Goal: Navigation & Orientation: Find specific page/section

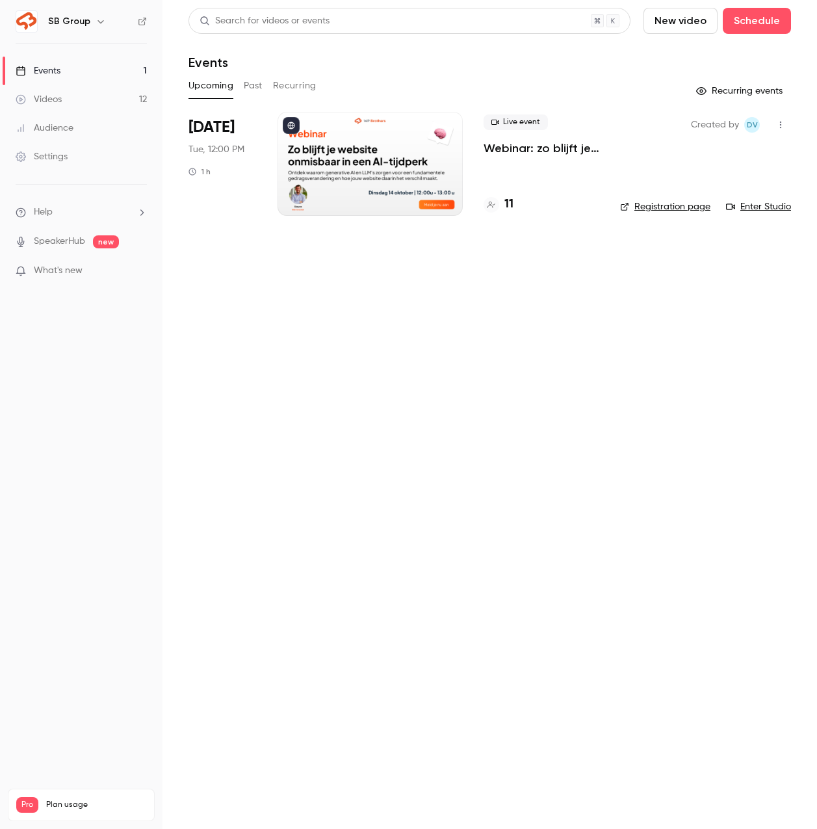
click at [568, 148] on p "Webinar: zo blijft je website onmisbaar in een AI-tijdperk" at bounding box center [542, 148] width 116 height 16
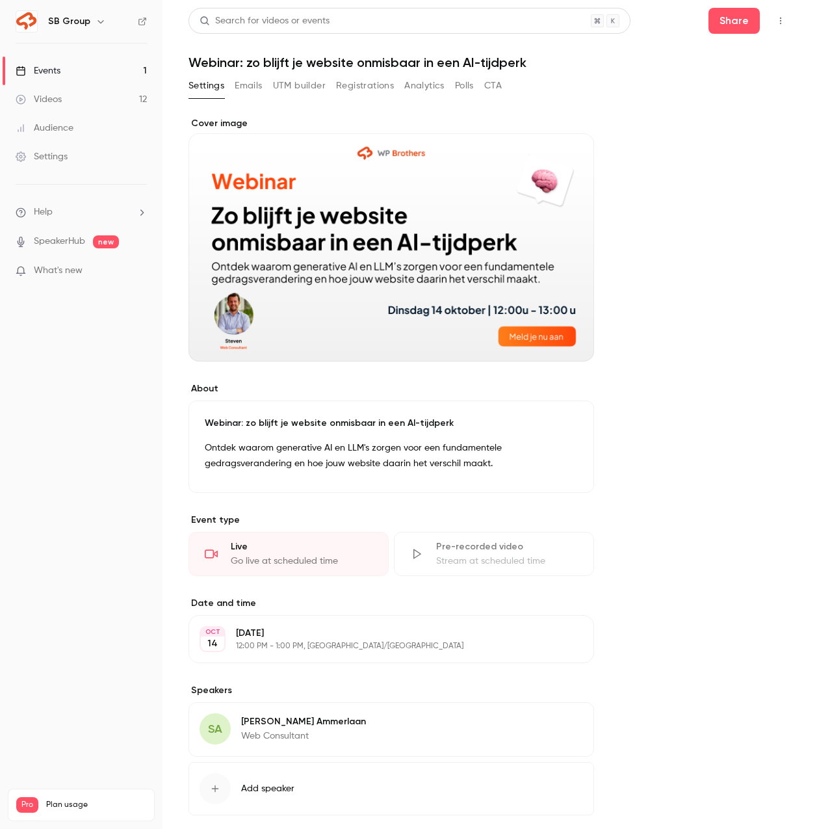
click at [343, 80] on button "Registrations" at bounding box center [365, 85] width 58 height 21
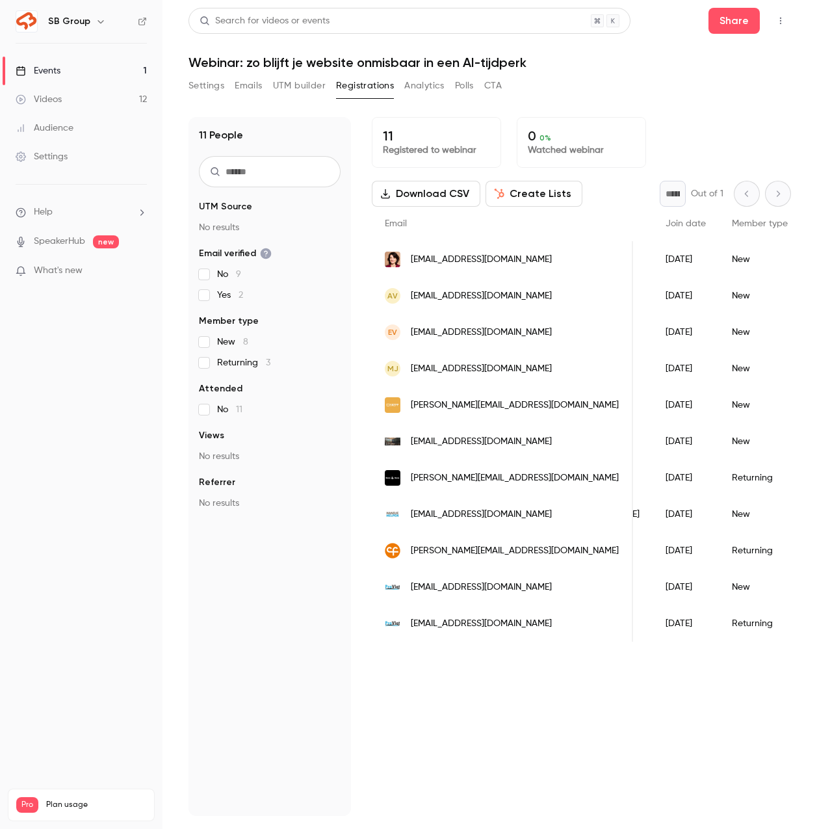
scroll to position [0, 15]
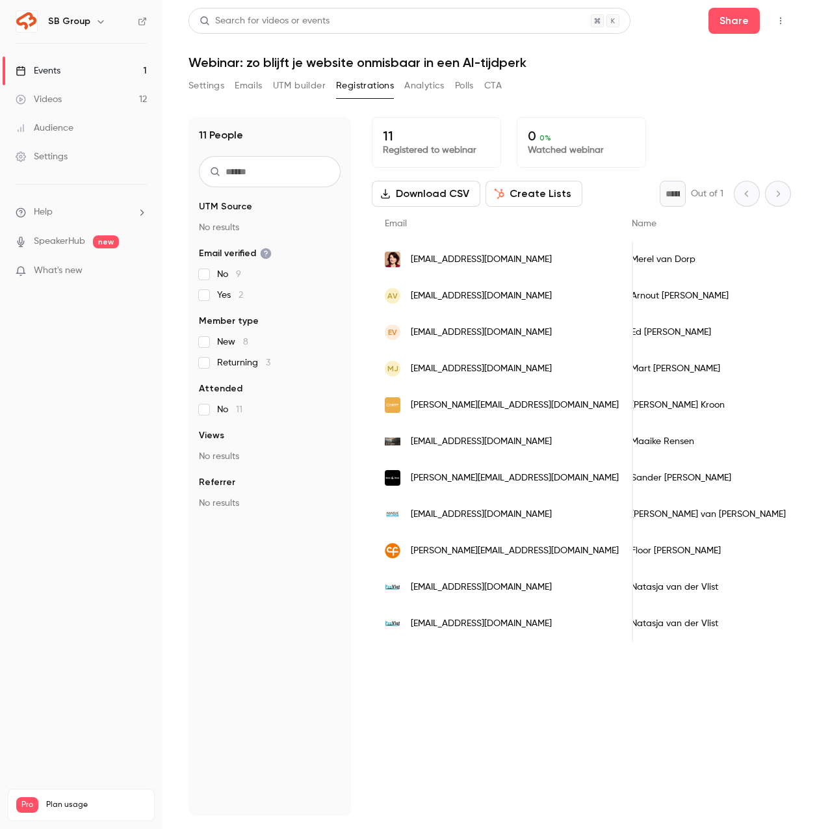
click at [108, 72] on link "Events 1" at bounding box center [81, 71] width 162 height 29
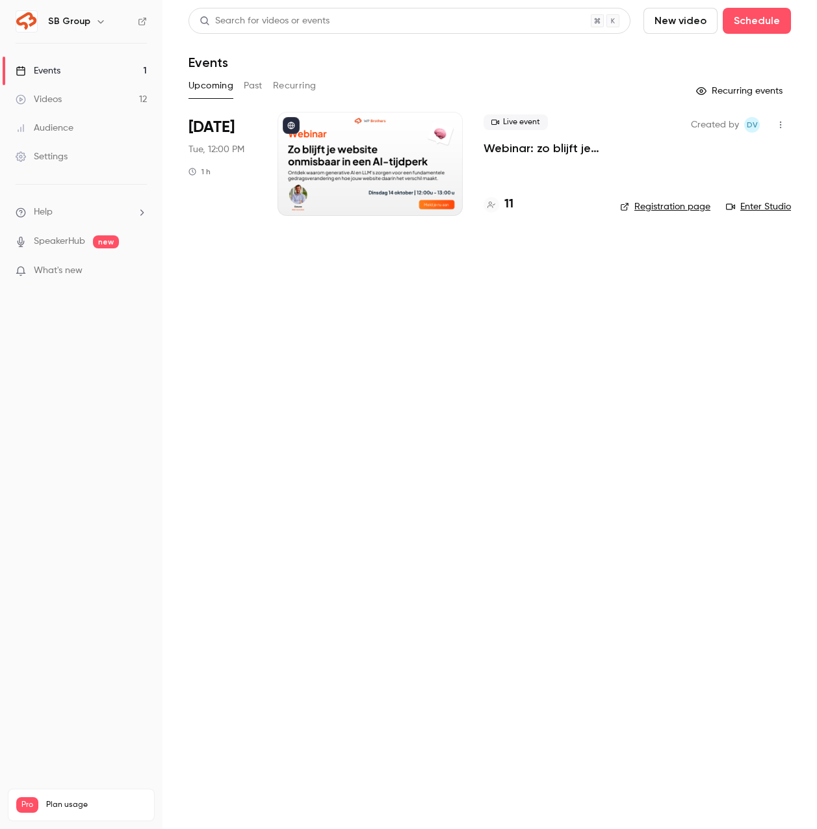
click at [73, 97] on link "Videos 12" at bounding box center [81, 99] width 162 height 29
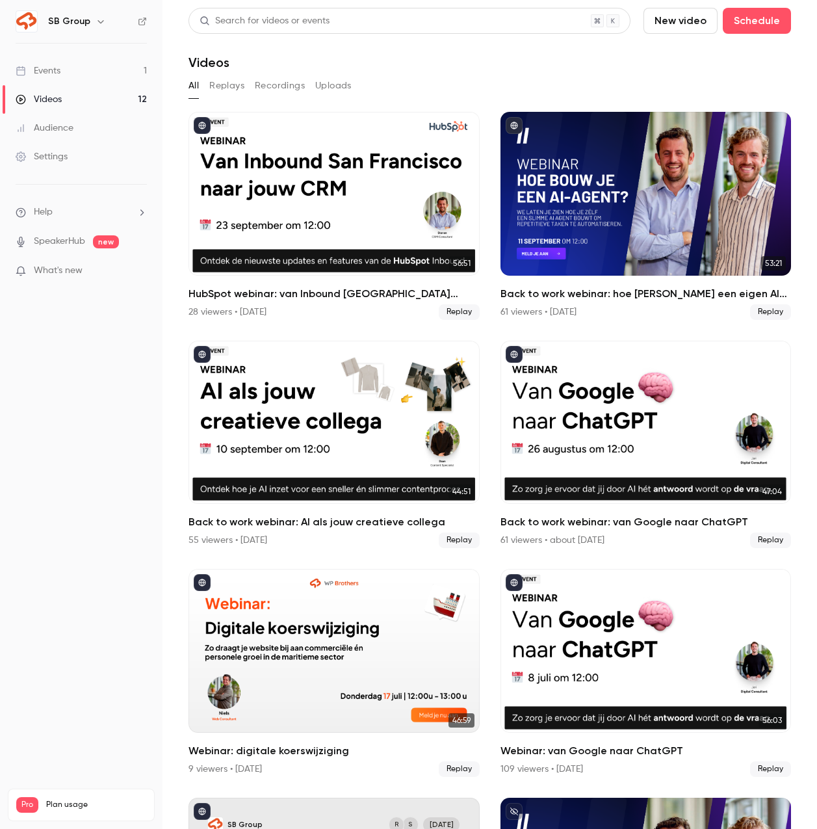
click at [68, 73] on link "Events 1" at bounding box center [81, 71] width 162 height 29
